Goal: Task Accomplishment & Management: Complete application form

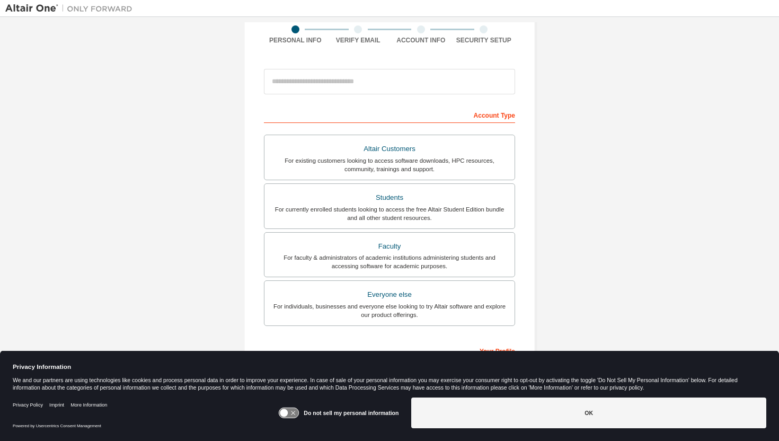
scroll to position [95, 0]
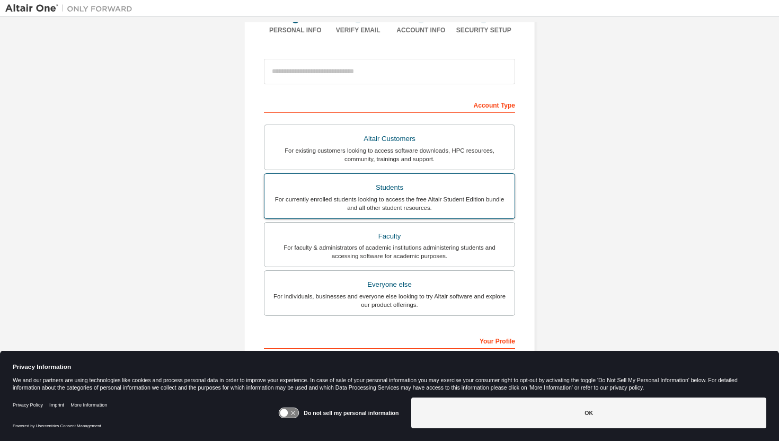
click at [412, 197] on div "For currently enrolled students looking to access the free Altair Student Editi…" at bounding box center [389, 203] width 237 height 17
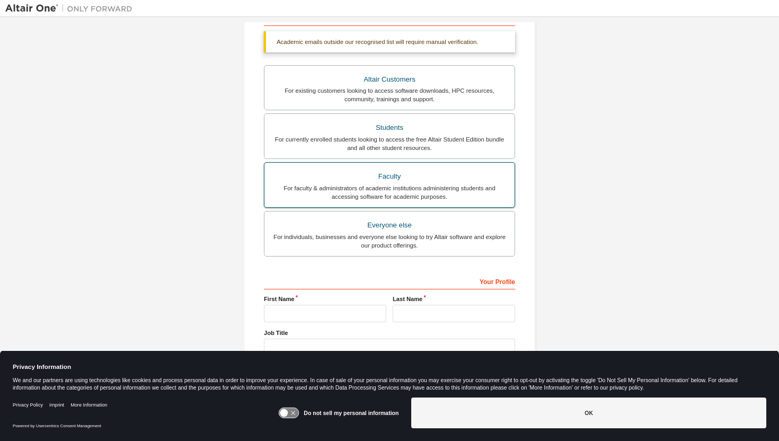
scroll to position [206, 0]
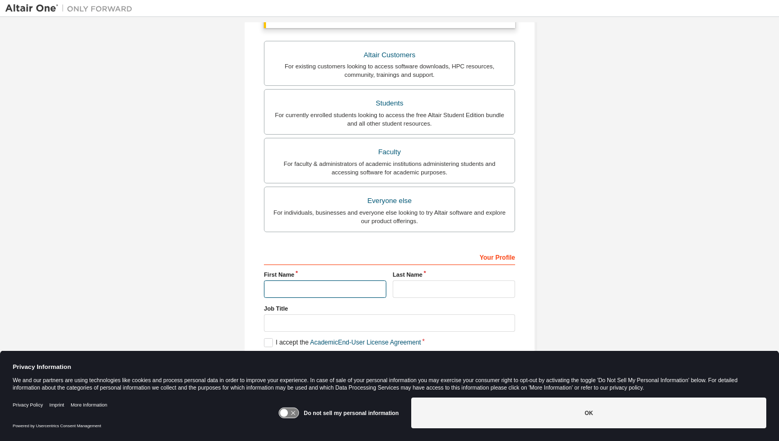
click at [323, 295] on input "text" at bounding box center [325, 288] width 122 height 17
click at [371, 296] on input "***" at bounding box center [325, 288] width 122 height 17
type input "***"
click at [425, 294] on input "text" at bounding box center [454, 288] width 122 height 17
type input "******"
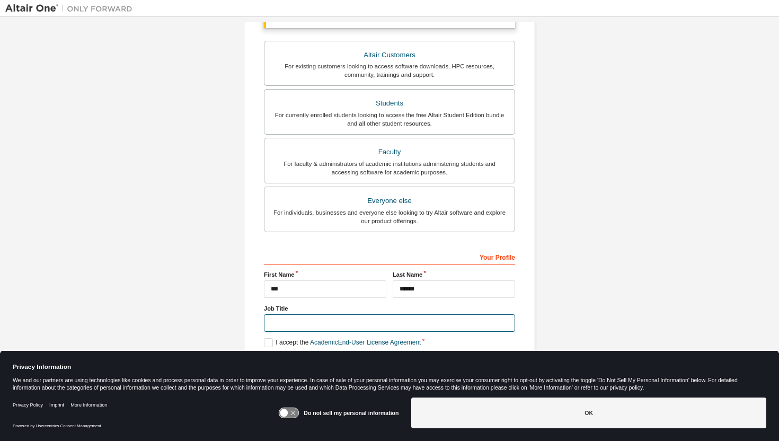
click at [385, 325] on input "text" at bounding box center [389, 322] width 251 height 17
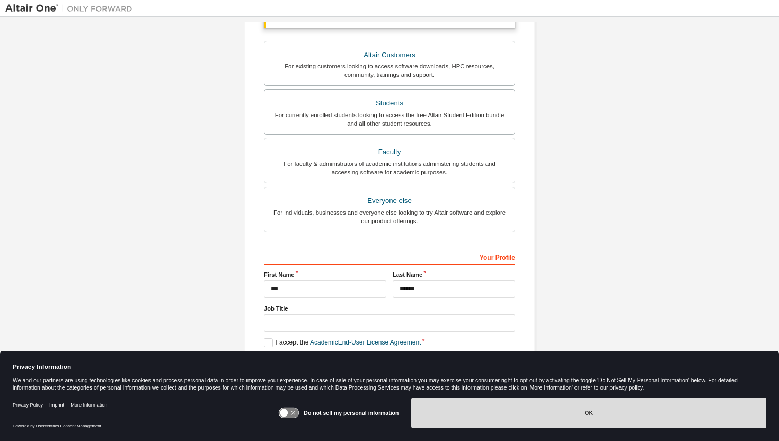
click at [540, 422] on button "OK" at bounding box center [588, 413] width 355 height 31
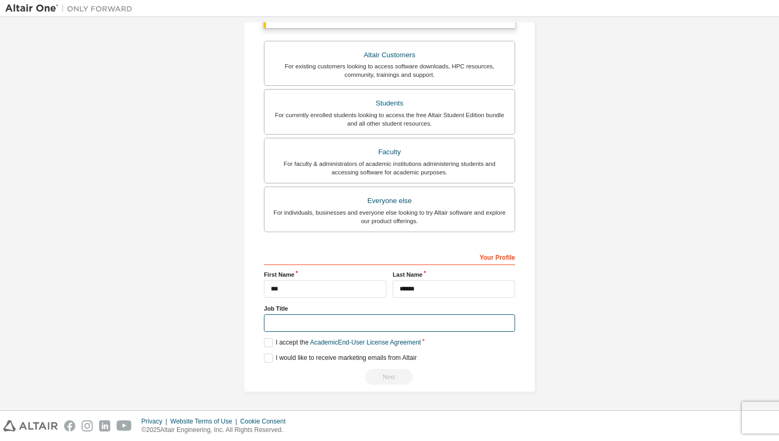
click at [371, 322] on input "text" at bounding box center [389, 322] width 251 height 17
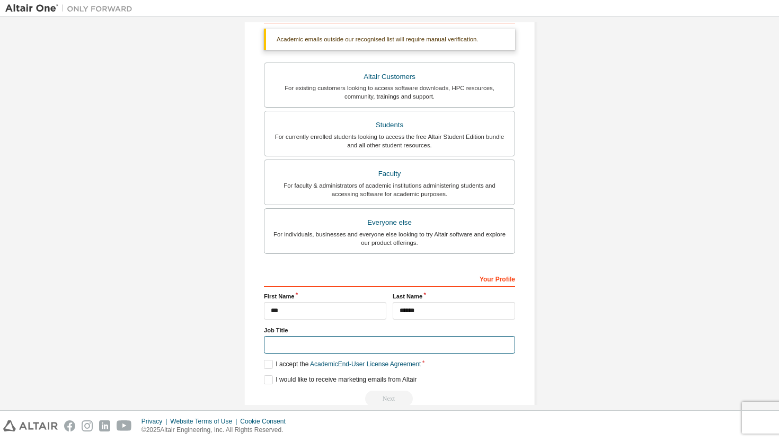
scroll to position [184, 0]
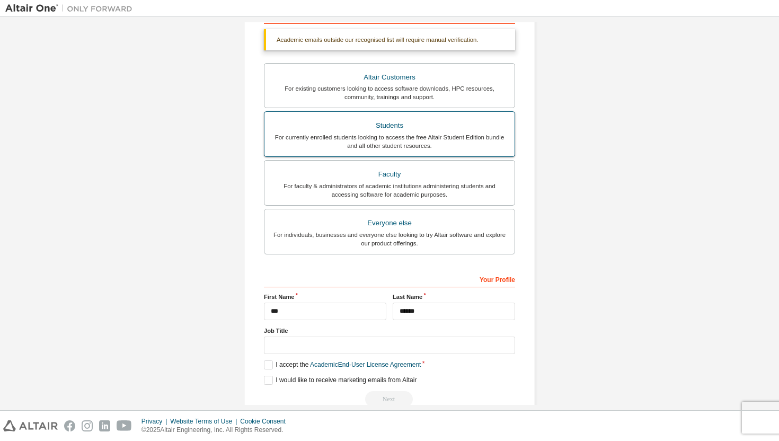
click at [471, 146] on div "For currently enrolled students looking to access the free Altair Student Editi…" at bounding box center [389, 141] width 237 height 17
click at [267, 365] on label "I accept the Academic End-User License Agreement" at bounding box center [342, 364] width 157 height 9
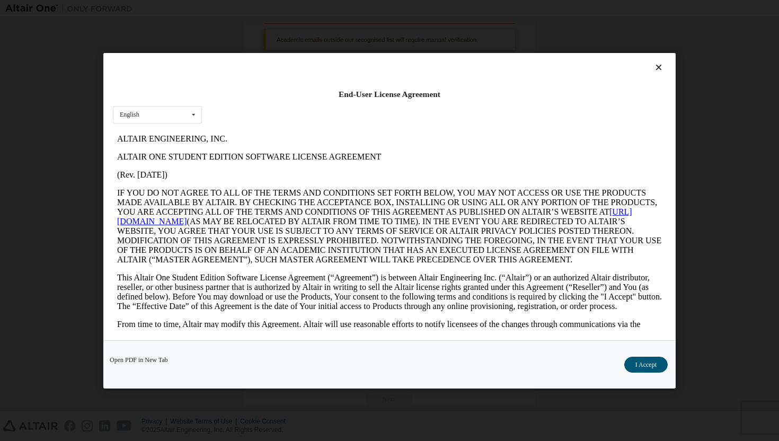
scroll to position [0, 0]
click at [647, 360] on button "I Accept" at bounding box center [645, 364] width 43 height 16
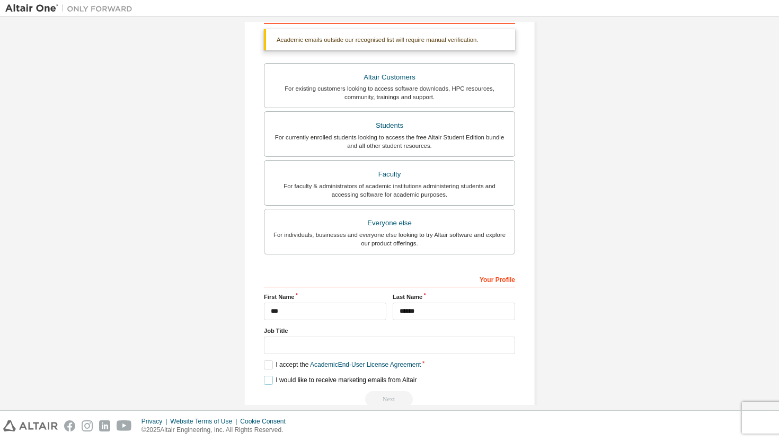
click at [271, 384] on label "I would like to receive marketing emails from Altair" at bounding box center [340, 380] width 153 height 9
click at [266, 382] on label "I would like to receive marketing emails from Altair" at bounding box center [340, 380] width 153 height 9
click at [391, 399] on div "Next" at bounding box center [389, 399] width 251 height 16
click at [380, 348] on input "text" at bounding box center [389, 345] width 251 height 17
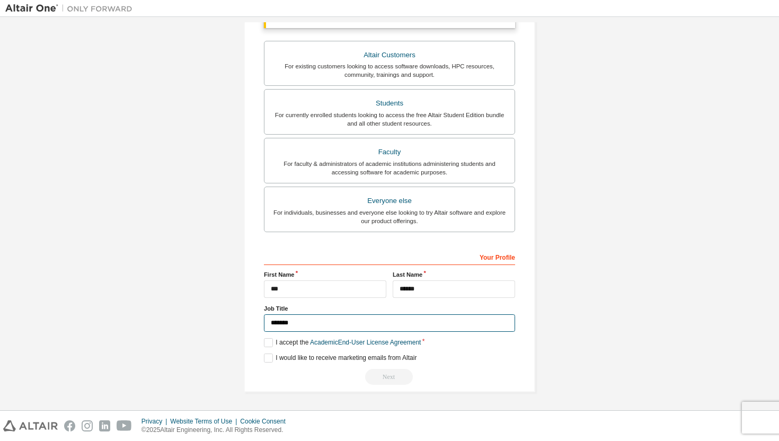
type input "*******"
click at [464, 386] on div "Create an Altair One Account For Free Trials, Licenses, Downloads, Learning & D…" at bounding box center [390, 110] width 292 height 563
click at [463, 314] on div "Job Title *******" at bounding box center [389, 318] width 251 height 28
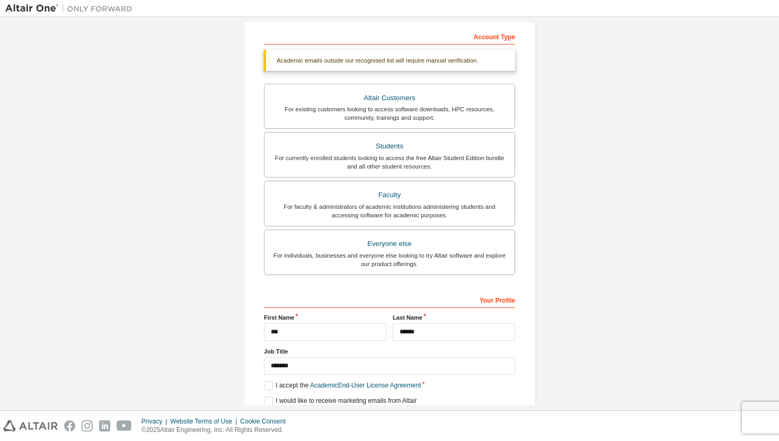
scroll to position [162, 0]
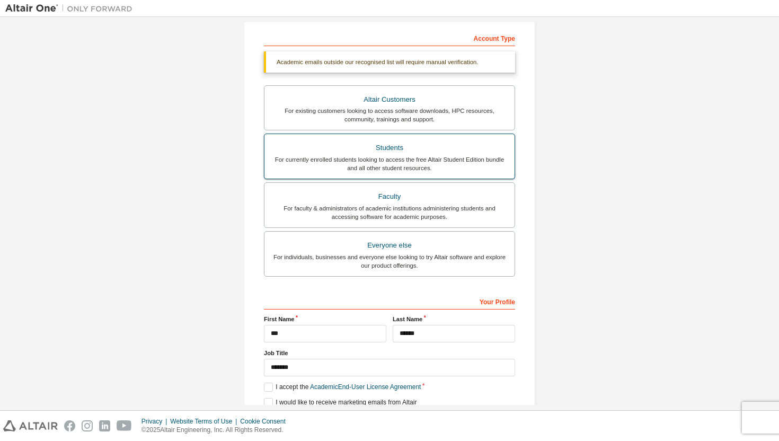
click at [474, 157] on div "For currently enrolled students looking to access the free Altair Student Editi…" at bounding box center [389, 163] width 237 height 17
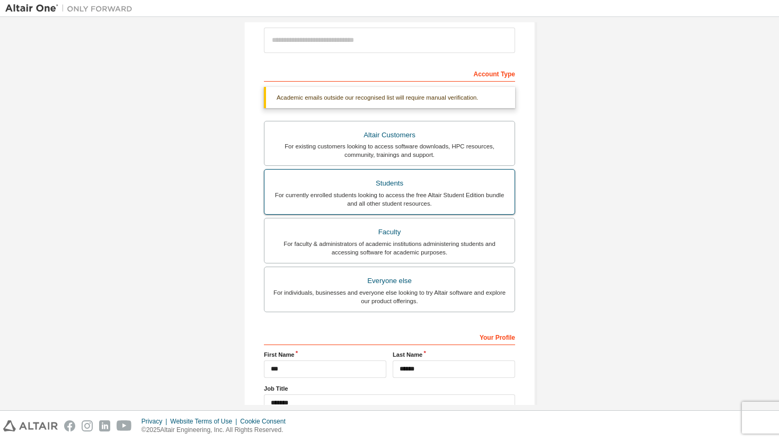
scroll to position [110, 0]
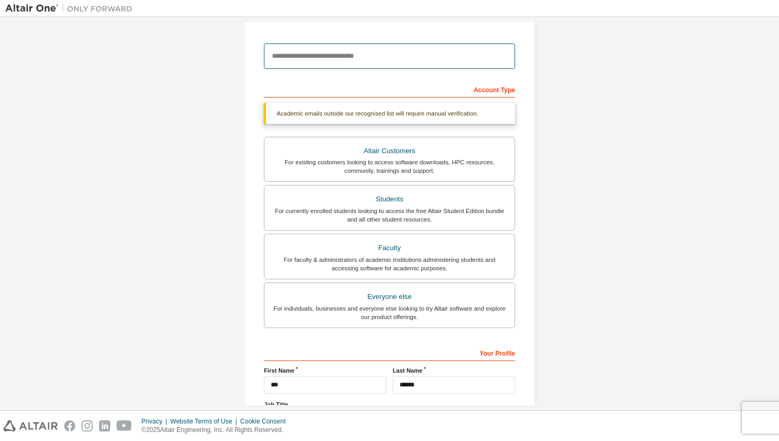
click at [428, 57] on input "email" at bounding box center [389, 55] width 251 height 25
type input "**********"
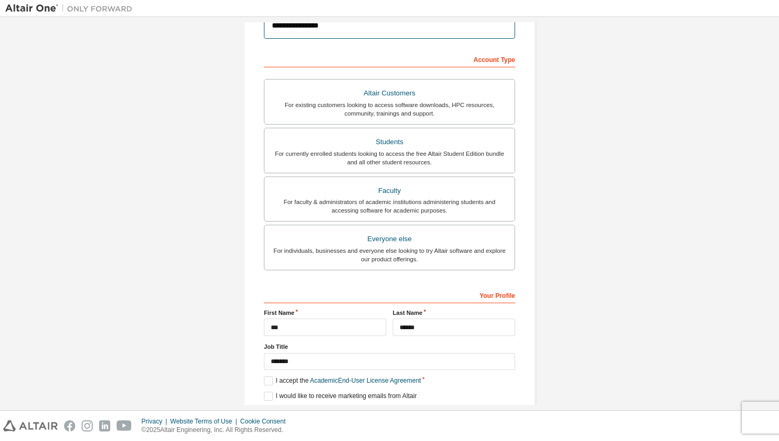
scroll to position [179, 0]
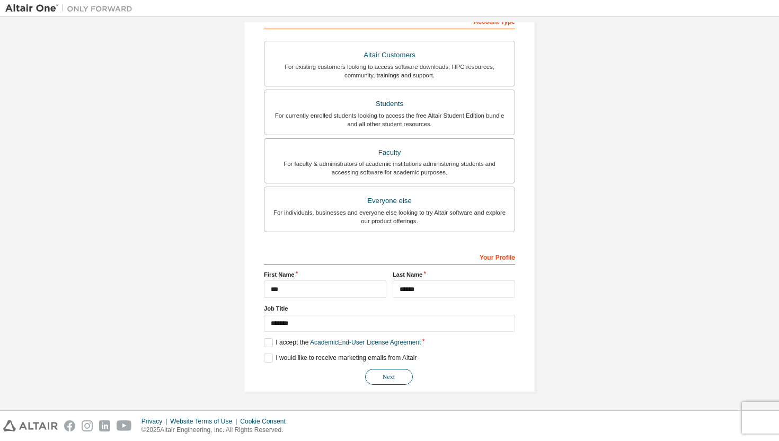
click at [395, 373] on button "Next" at bounding box center [389, 377] width 48 height 16
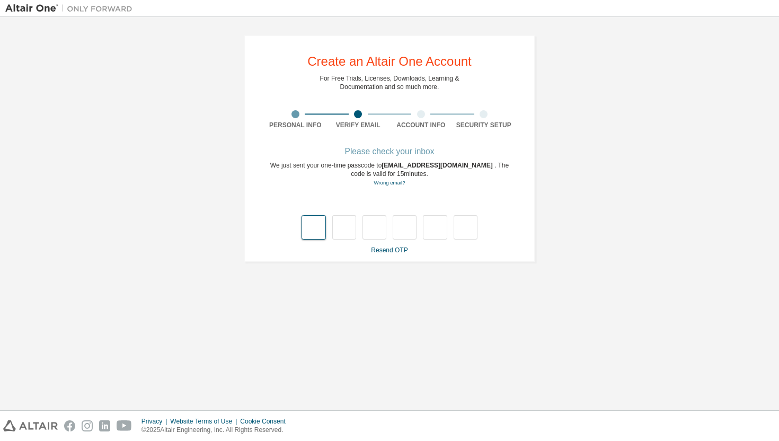
type input "*"
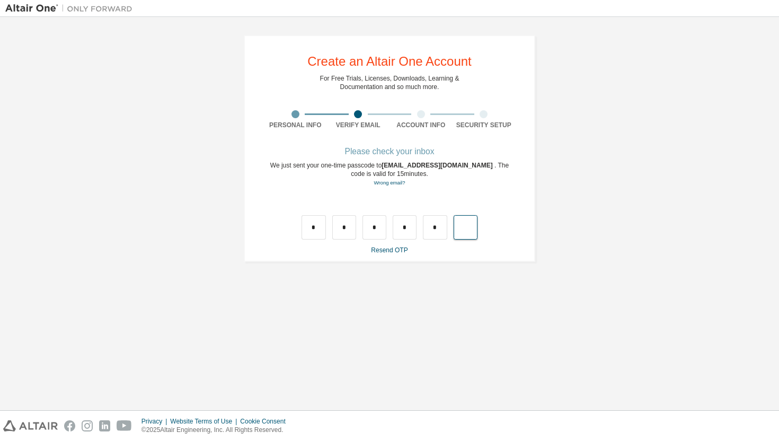
type input "*"
